Goal: Information Seeking & Learning: Learn about a topic

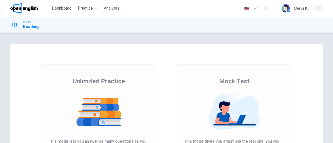
drag, startPoint x: 174, startPoint y: 55, endPoint x: 170, endPoint y: 77, distance: 21.7
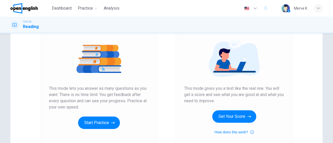
scroll to position [60, 0]
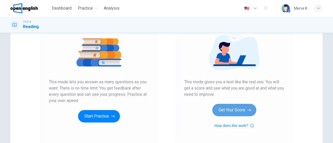
click at [240, 111] on button "Get Your Score" at bounding box center [234, 110] width 44 height 12
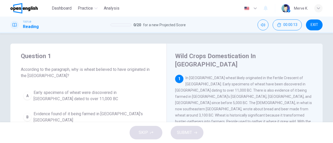
drag, startPoint x: 86, startPoint y: 69, endPoint x: 93, endPoint y: 70, distance: 7.4
click at [93, 70] on span "According to the paragraph, why is wheat believed to have originated in the Mid…" at bounding box center [88, 73] width 135 height 12
click at [318, 27] on button "EXIT" at bounding box center [314, 25] width 17 height 11
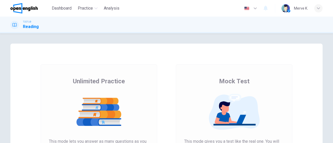
click at [261, 105] on img at bounding box center [234, 112] width 100 height 36
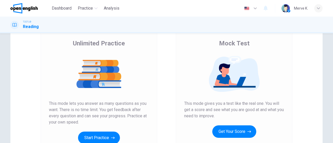
scroll to position [54, 0]
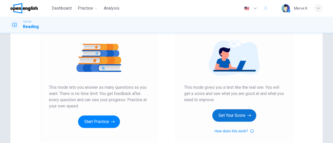
click at [222, 118] on button "Get Your Score" at bounding box center [234, 116] width 44 height 12
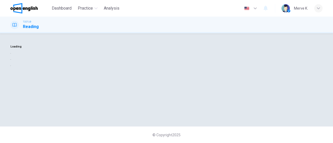
scroll to position [0, 0]
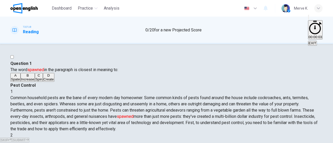
click at [41, 71] on font "spawned" at bounding box center [35, 69] width 17 height 5
drag, startPoint x: 50, startPoint y: 72, endPoint x: 50, endPoint y: 68, distance: 3.1
click at [44, 68] on font "spawned" at bounding box center [35, 69] width 17 height 5
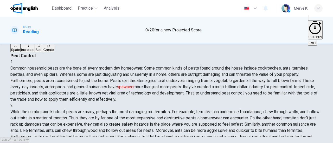
scroll to position [36, 0]
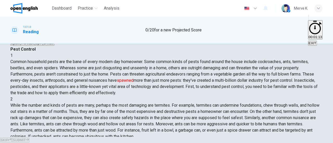
click at [43, 41] on div "D" at bounding box center [48, 39] width 10 height 4
click at [29, 138] on button "SUBMIT" at bounding box center [20, 140] width 17 height 5
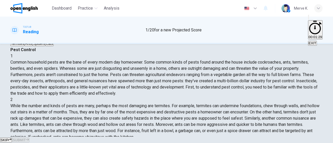
scroll to position [29, 0]
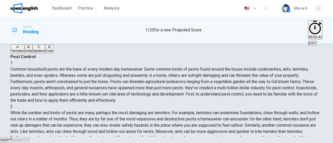
click at [46, 49] on div "D" at bounding box center [49, 47] width 7 height 4
click at [25, 138] on span "SUBMIT" at bounding box center [18, 140] width 13 height 4
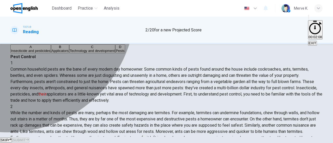
click at [28, 49] on div "A" at bounding box center [31, 47] width 40 height 4
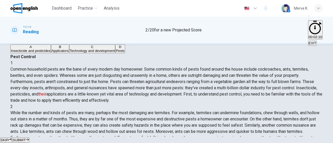
click at [25, 138] on span "SUBMIT" at bounding box center [18, 140] width 13 height 4
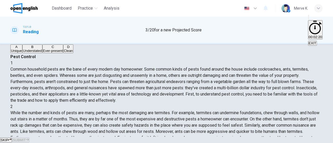
scroll to position [80, 0]
click at [64, 49] on div "D" at bounding box center [68, 47] width 9 height 4
click at [29, 138] on button "SUBMIT" at bounding box center [20, 140] width 17 height 5
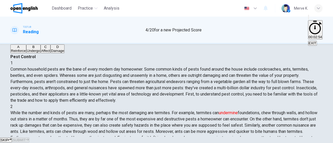
scroll to position [77, 0]
click at [31, 53] on button "B Undergo" at bounding box center [33, 48] width 14 height 9
click at [25, 138] on span "SUBMIT" at bounding box center [18, 140] width 13 height 4
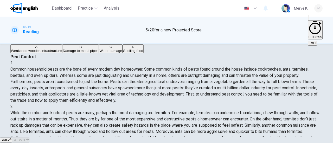
drag, startPoint x: 208, startPoint y: 60, endPoint x: 240, endPoint y: 63, distance: 32.2
click at [239, 104] on div "2 While the number and kinds of pests are many, perhaps the most damaging are t…" at bounding box center [166, 126] width 312 height 44
click at [59, 53] on span "Weakened wooden infrastructure" at bounding box center [36, 51] width 51 height 4
click at [25, 138] on span "SUBMIT" at bounding box center [18, 140] width 13 height 4
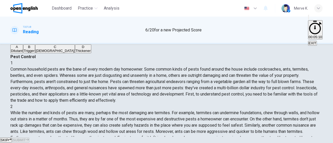
scroll to position [139, 0]
click at [35, 53] on button "B Trigger" at bounding box center [29, 48] width 12 height 9
click at [25, 138] on span "SUBMIT" at bounding box center [18, 140] width 13 height 4
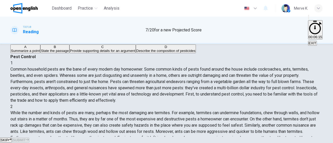
scroll to position [160, 0]
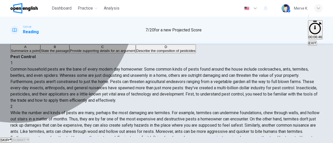
click at [36, 53] on span "Summarize a point" at bounding box center [25, 51] width 29 height 4
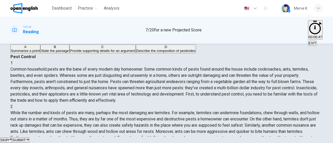
click at [25, 138] on span "SUBMIT" at bounding box center [18, 140] width 13 height 4
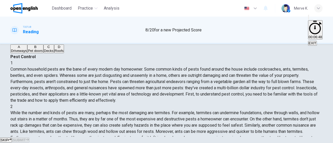
scroll to position [229, 0]
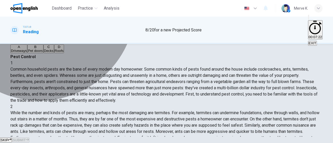
click at [27, 53] on button "A Driveways" at bounding box center [18, 48] width 17 height 9
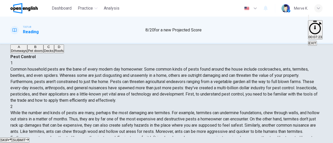
click at [29, 138] on icon "button" at bounding box center [27, 139] width 3 height 3
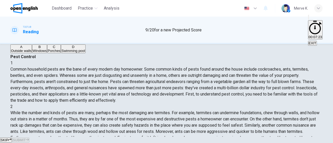
scroll to position [243, 0]
click at [61, 53] on span "Swimming pool" at bounding box center [72, 51] width 23 height 4
click at [29, 138] on icon "button" at bounding box center [27, 139] width 3 height 3
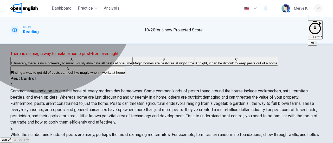
click at [195, 65] on span "At night, it can be difficult to keep pests out of a home" at bounding box center [236, 63] width 82 height 4
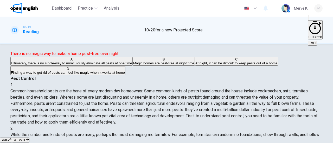
click at [25, 138] on span "SUBMIT" at bounding box center [18, 140] width 13 height 4
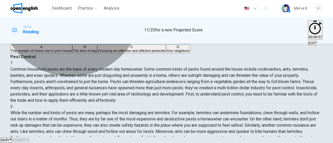
click at [98, 53] on span "Choosing an effective and efficient pesticide" at bounding box center [132, 51] width 68 height 4
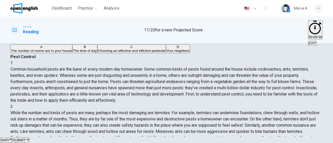
click at [25, 138] on span "SUBMIT" at bounding box center [18, 140] width 13 height 4
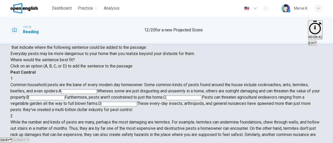
scroll to position [0, 0]
click at [97, 90] on input at bounding box center [79, 92] width 36 height 5
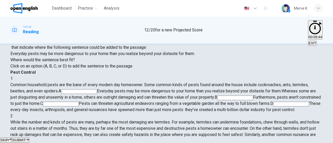
click at [25, 138] on span "SUBMIT" at bounding box center [18, 140] width 13 height 4
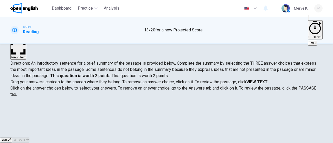
scroll to position [23, 0]
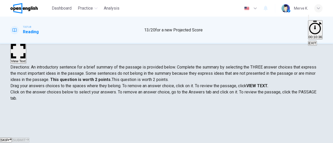
drag, startPoint x: 84, startPoint y: 85, endPoint x: 98, endPoint y: 83, distance: 14.2
click at [98, 83] on p "Drag your answers choices to the spaces where they belong. To remove an answer …" at bounding box center [166, 86] width 312 height 6
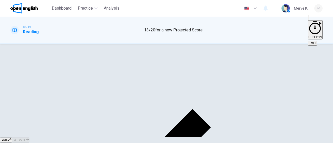
scroll to position [33, 0]
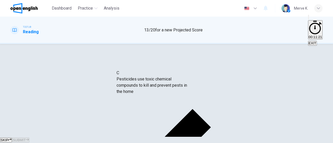
drag, startPoint x: 31, startPoint y: 92, endPoint x: 131, endPoint y: 87, distance: 100.3
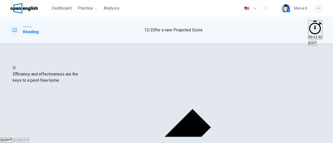
drag, startPoint x: 29, startPoint y: 87, endPoint x: 25, endPoint y: 78, distance: 10.3
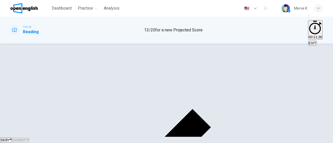
scroll to position [53, 0]
click at [8, 138] on span "SKIP" at bounding box center [5, 140] width 8 height 4
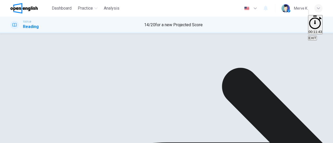
scroll to position [55, 0]
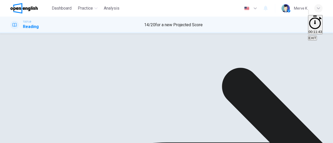
scroll to position [0, 0]
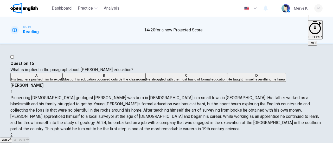
drag, startPoint x: 94, startPoint y: 70, endPoint x: 121, endPoint y: 72, distance: 27.1
click at [121, 72] on span "What is implied in the paragraph about William Smith's education?" at bounding box center [71, 69] width 123 height 5
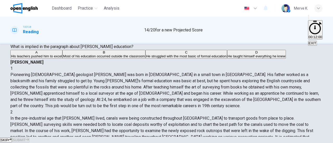
scroll to position [24, 0]
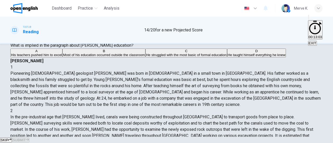
click at [228, 57] on span "He taught himself everything he knew" at bounding box center [257, 55] width 58 height 4
click at [25, 138] on span "SUBMIT" at bounding box center [18, 140] width 13 height 4
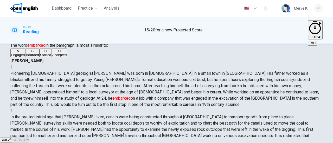
scroll to position [0, 0]
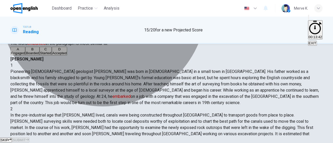
drag, startPoint x: 123, startPoint y: 82, endPoint x: 124, endPoint y: 92, distance: 10.5
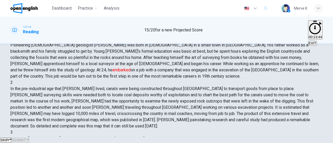
scroll to position [54, 0]
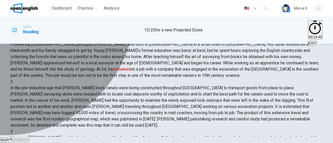
click at [52, 24] on div "D" at bounding box center [59, 22] width 15 height 4
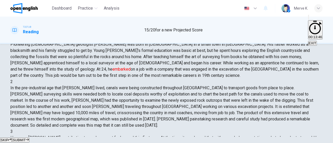
click at [29, 138] on button "SUBMIT" at bounding box center [20, 140] width 17 height 5
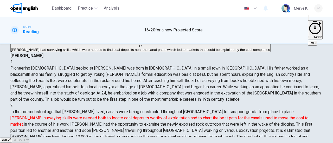
scroll to position [56, 0]
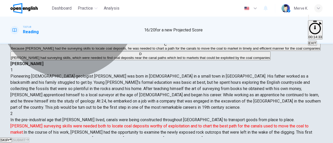
click at [87, 41] on span "The transportation of coal to market depended on the surveying skills of Smith,…" at bounding box center [123, 39] width 224 height 4
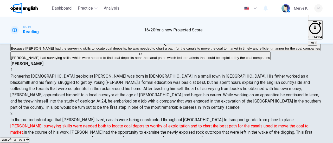
click at [25, 138] on span "SUBMIT" at bounding box center [18, 140] width 13 height 4
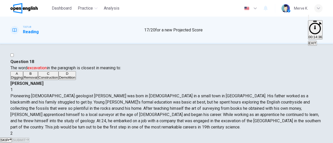
scroll to position [2, 0]
drag, startPoint x: 158, startPoint y: 70, endPoint x: 158, endPoint y: 75, distance: 4.9
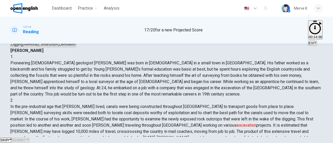
scroll to position [37, 0]
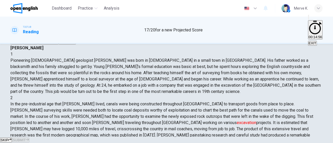
click at [38, 44] on button "B Removal" at bounding box center [30, 40] width 15 height 9
click at [59, 44] on button "C Construction" at bounding box center [48, 40] width 21 height 9
click at [29, 138] on button "SUBMIT" at bounding box center [20, 140] width 17 height 5
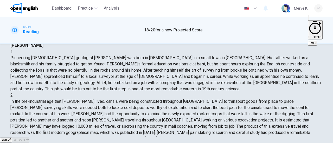
scroll to position [30, 0]
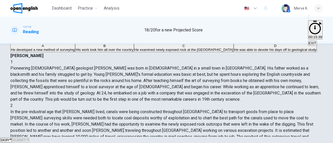
drag, startPoint x: 190, startPoint y: 78, endPoint x: 241, endPoint y: 80, distance: 50.8
click at [241, 110] on span "In the pre-industrial age that Smith lived, canals were being constructed throu…" at bounding box center [161, 131] width 303 height 42
click at [81, 52] on span "His work took him all over the country" at bounding box center [104, 50] width 57 height 4
click at [25, 138] on span "SUBMIT" at bounding box center [18, 140] width 13 height 4
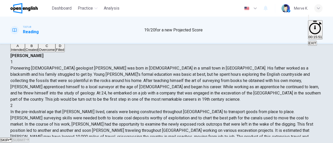
scroll to position [169, 0]
click at [55, 52] on button "C Overcome" at bounding box center [46, 47] width 17 height 9
click at [29, 138] on button "SUBMIT" at bounding box center [20, 140] width 17 height 5
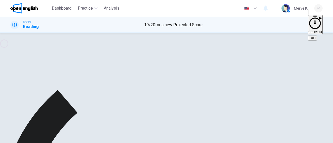
scroll to position [0, 0]
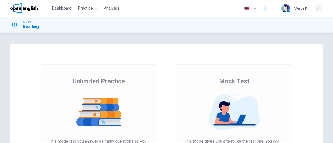
drag, startPoint x: 167, startPoint y: 49, endPoint x: 174, endPoint y: 75, distance: 26.3
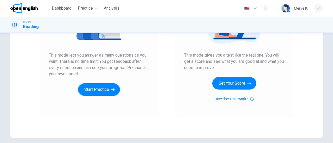
scroll to position [73, 0]
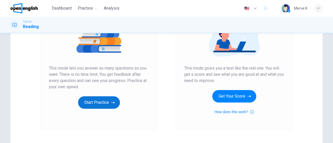
click at [107, 100] on button "Start Practice" at bounding box center [99, 103] width 42 height 12
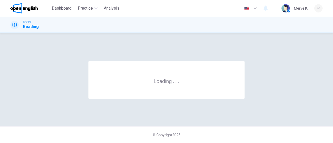
scroll to position [0, 0]
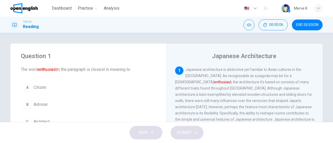
click at [42, 70] on font "enthusiast" at bounding box center [47, 69] width 19 height 5
click at [32, 28] on h1 "Reading" at bounding box center [31, 27] width 16 height 6
drag, startPoint x: 158, startPoint y: 54, endPoint x: 151, endPoint y: 79, distance: 25.5
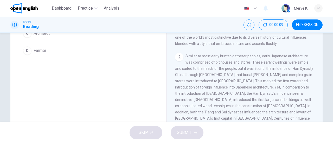
scroll to position [112, 0]
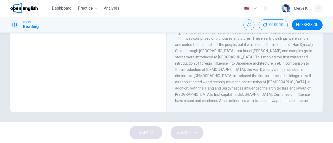
drag, startPoint x: 161, startPoint y: 56, endPoint x: 160, endPoint y: 59, distance: 3.5
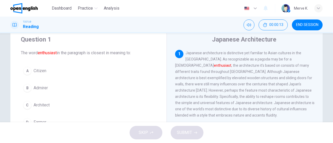
scroll to position [15, 0]
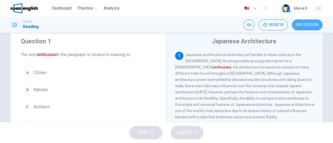
drag, startPoint x: 309, startPoint y: 22, endPoint x: 187, endPoint y: 24, distance: 121.8
click at [308, 22] on button "END SESSION" at bounding box center [307, 25] width 31 height 11
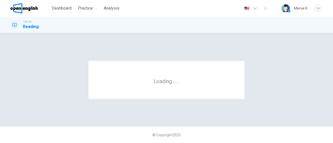
scroll to position [0, 0]
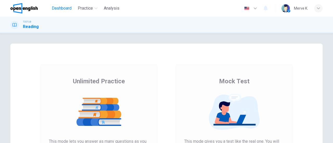
click at [61, 11] on span "Dashboard" at bounding box center [62, 8] width 20 height 6
drag, startPoint x: 176, startPoint y: 38, endPoint x: 175, endPoint y: 42, distance: 3.7
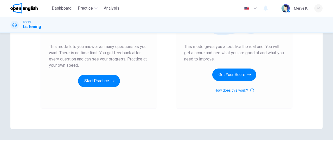
scroll to position [99, 0]
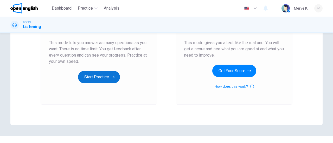
click at [105, 78] on button "Start Practice" at bounding box center [99, 77] width 42 height 12
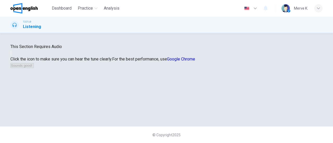
scroll to position [44, 0]
click at [11, 54] on icon "button" at bounding box center [11, 54] width 0 height 0
drag, startPoint x: 239, startPoint y: 62, endPoint x: 225, endPoint y: 97, distance: 37.2
click at [34, 68] on button "Sounds good!" at bounding box center [21, 65] width 23 height 5
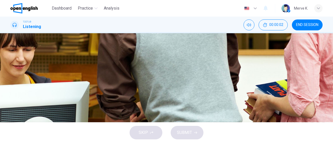
scroll to position [7, 0]
click at [12, 125] on icon "button" at bounding box center [12, 125] width 0 height 0
click at [21, 51] on div "B" at bounding box center [17, 47] width 8 height 8
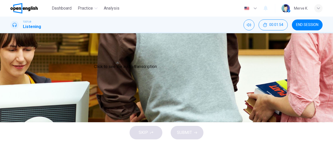
click at [11, 109] on button "Click to see the audio transcription" at bounding box center [10, 111] width 1 height 5
click at [12, 98] on icon "button" at bounding box center [12, 98] width 0 height 0
click at [91, 59] on span "He was told he had an academic hold" at bounding box center [56, 56] width 67 height 6
click at [193, 135] on div "SKIP SUBMIT" at bounding box center [166, 133] width 333 height 21
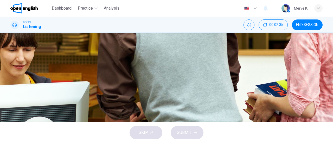
click at [14, 98] on icon "button" at bounding box center [15, 101] width 5 height 6
drag, startPoint x: 79, startPoint y: 57, endPoint x: 85, endPoint y: 57, distance: 6.8
click at [10, 102] on span at bounding box center [10, 102] width 0 height 0
type input "***"
drag, startPoint x: 85, startPoint y: 57, endPoint x: 102, endPoint y: 57, distance: 16.9
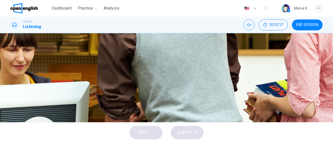
click at [102, 95] on div "00m 00s" at bounding box center [166, 108] width 312 height 27
click at [91, 59] on span "He was told he had an academic hold" at bounding box center [56, 56] width 67 height 6
click at [191, 135] on div "SKIP SUBMIT" at bounding box center [166, 133] width 333 height 21
click at [11, 133] on icon "Click to see the audio transcription" at bounding box center [11, 133] width 0 height 0
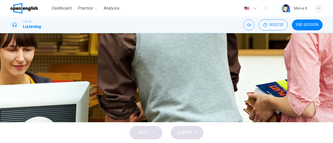
scroll to position [61, 0]
click at [87, 66] on span "He cleared up the issue of the hold" at bounding box center [55, 63] width 64 height 6
click at [182, 133] on span "SUBMIT" at bounding box center [184, 132] width 15 height 7
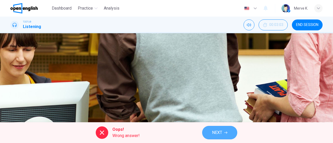
click at [212, 134] on span "NEXT" at bounding box center [217, 132] width 10 height 7
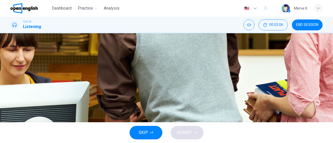
click at [18, 66] on icon "button" at bounding box center [15, 63] width 5 height 6
type input "*"
drag, startPoint x: 180, startPoint y: 77, endPoint x: 185, endPoint y: 81, distance: 6.2
click at [89, 66] on span "The student can recall his ID number" at bounding box center [56, 63] width 66 height 6
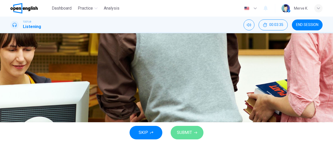
click at [190, 131] on span "SUBMIT" at bounding box center [184, 132] width 15 height 7
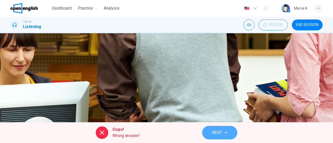
click at [227, 131] on icon "button" at bounding box center [225, 132] width 3 height 3
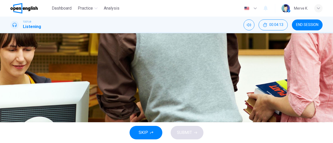
scroll to position [41, 0]
click at [11, 102] on button "Click to see the audio transcription" at bounding box center [10, 104] width 1 height 5
click at [95, 39] on span "Have his tuition bills disbursed monthly" at bounding box center [59, 36] width 72 height 6
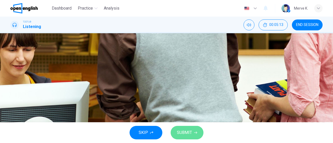
click at [199, 136] on button "SUBMIT" at bounding box center [187, 133] width 33 height 14
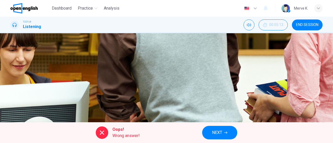
scroll to position [33, 0]
click at [215, 130] on span "NEXT" at bounding box center [217, 132] width 10 height 7
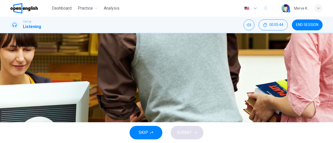
scroll to position [50, 0]
click at [104, 50] on span "Discuss the payment option with his parents" at bounding box center [63, 47] width 81 height 6
click at [193, 133] on button "SUBMIT" at bounding box center [187, 133] width 33 height 14
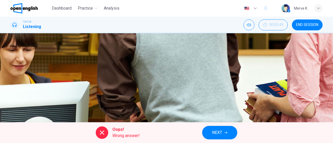
click at [224, 133] on icon "button" at bounding box center [225, 132] width 3 height 3
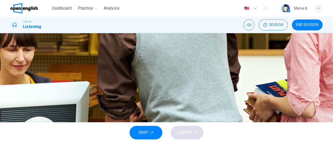
scroll to position [43, 0]
click at [90, 37] on span "To find his advisor so he can register" at bounding box center [56, 34] width 67 height 6
click at [184, 131] on span "SUBMIT" at bounding box center [184, 132] width 15 height 7
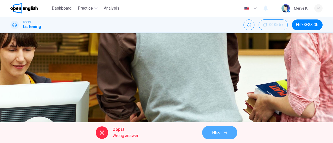
click at [222, 131] on span "NEXT" at bounding box center [217, 132] width 10 height 7
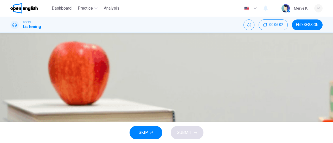
drag, startPoint x: 284, startPoint y: 73, endPoint x: 287, endPoint y: 91, distance: 18.6
click at [12, 109] on button "button" at bounding box center [12, 111] width 4 height 4
click at [15, 87] on button "button" at bounding box center [12, 89] width 4 height 4
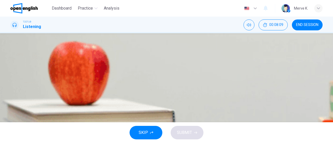
click at [190, 53] on button "B To compare the two hemispheres of a human brain" at bounding box center [166, 46] width 312 height 13
click at [181, 131] on span "SUBMIT" at bounding box center [184, 132] width 15 height 7
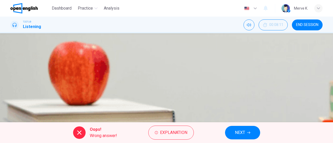
click at [246, 137] on button "NEXT" at bounding box center [242, 133] width 35 height 14
type input "**"
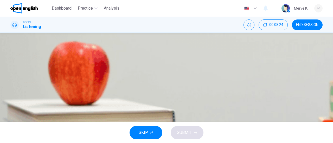
scroll to position [33, 0]
click at [306, 27] on button "END SESSION" at bounding box center [307, 25] width 31 height 11
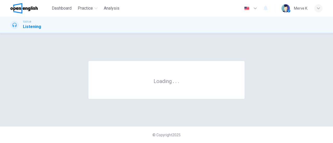
scroll to position [0, 0]
